Goal: Information Seeking & Learning: Learn about a topic

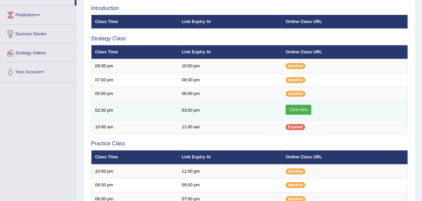
click at [293, 110] on link "Click Here" at bounding box center [299, 110] width 26 height 10
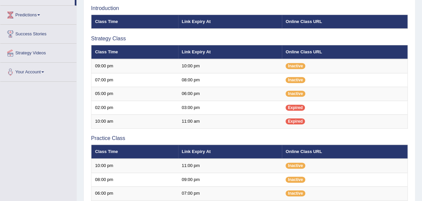
scroll to position [259, 0]
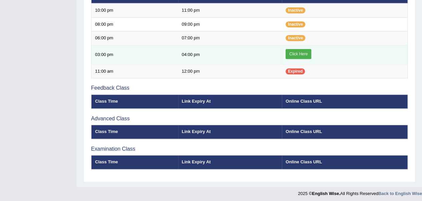
click at [295, 51] on link "Click Here" at bounding box center [299, 54] width 26 height 10
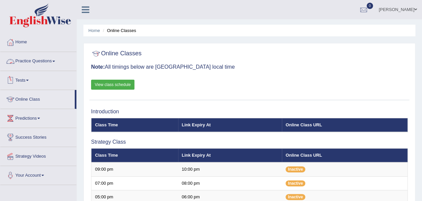
click at [37, 65] on link "Practice Questions" at bounding box center [38, 60] width 76 height 17
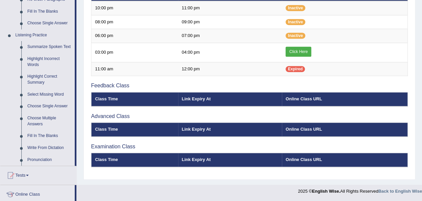
scroll to position [268, 0]
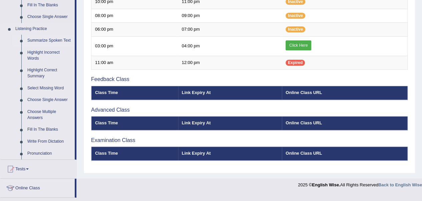
click at [40, 39] on link "Summarize Spoken Text" at bounding box center [49, 41] width 50 height 12
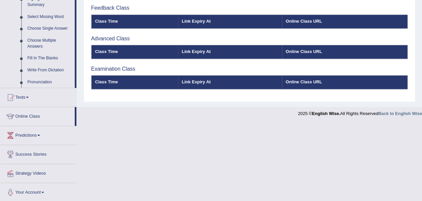
scroll to position [339, 0]
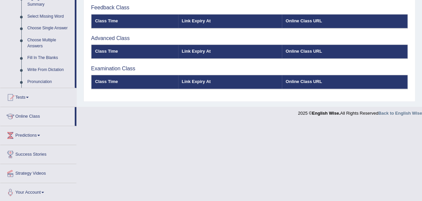
scroll to position [339, 0]
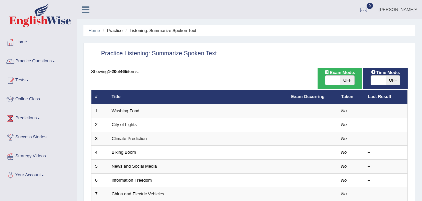
scroll to position [237, 0]
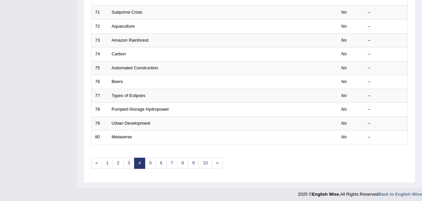
scroll to position [237, 0]
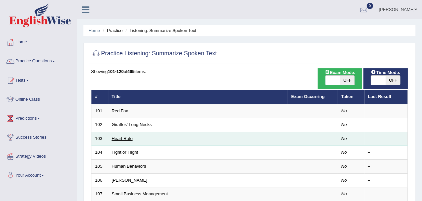
click at [116, 139] on link "Heart Rate" at bounding box center [122, 138] width 21 height 5
